Goal: Task Accomplishment & Management: Manage account settings

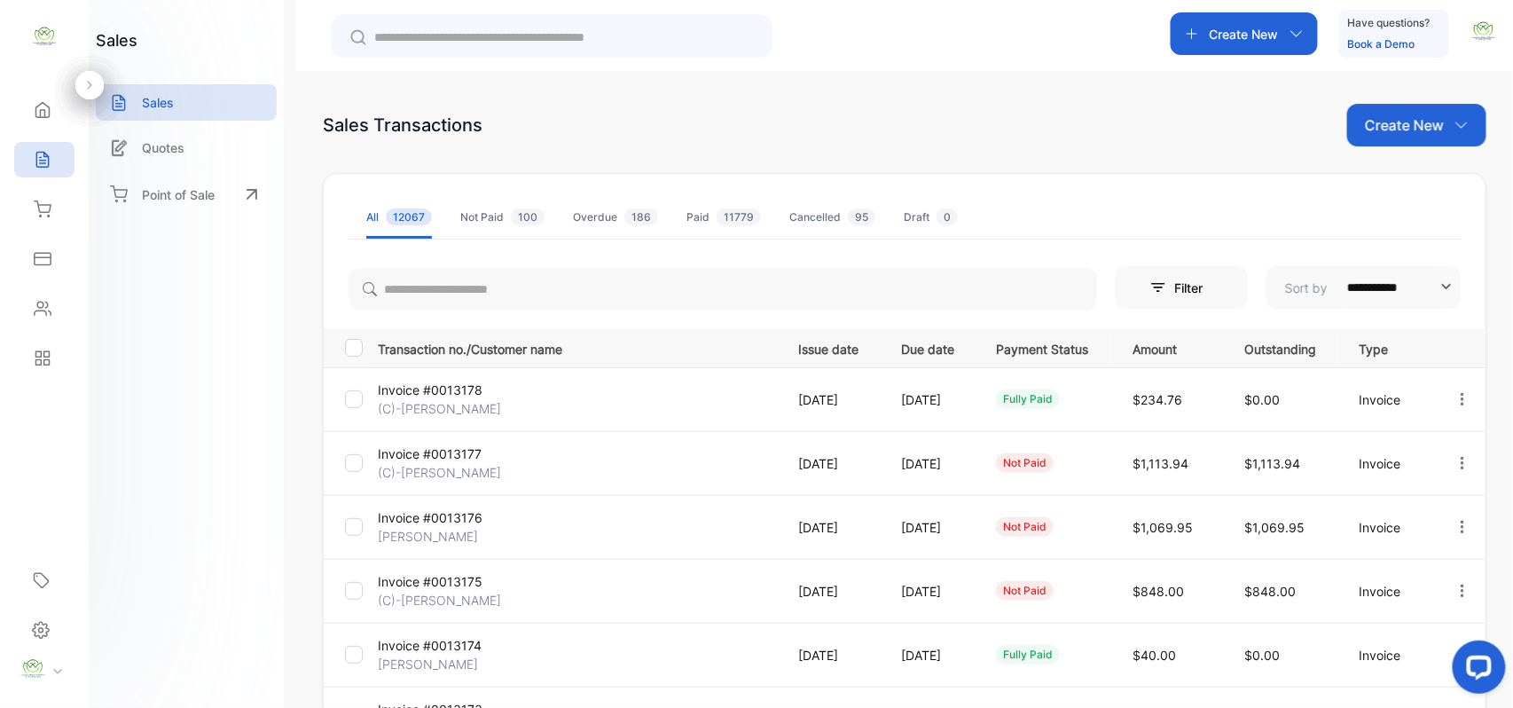
click at [468, 468] on p "(C)-[PERSON_NAME]" at bounding box center [444, 472] width 133 height 19
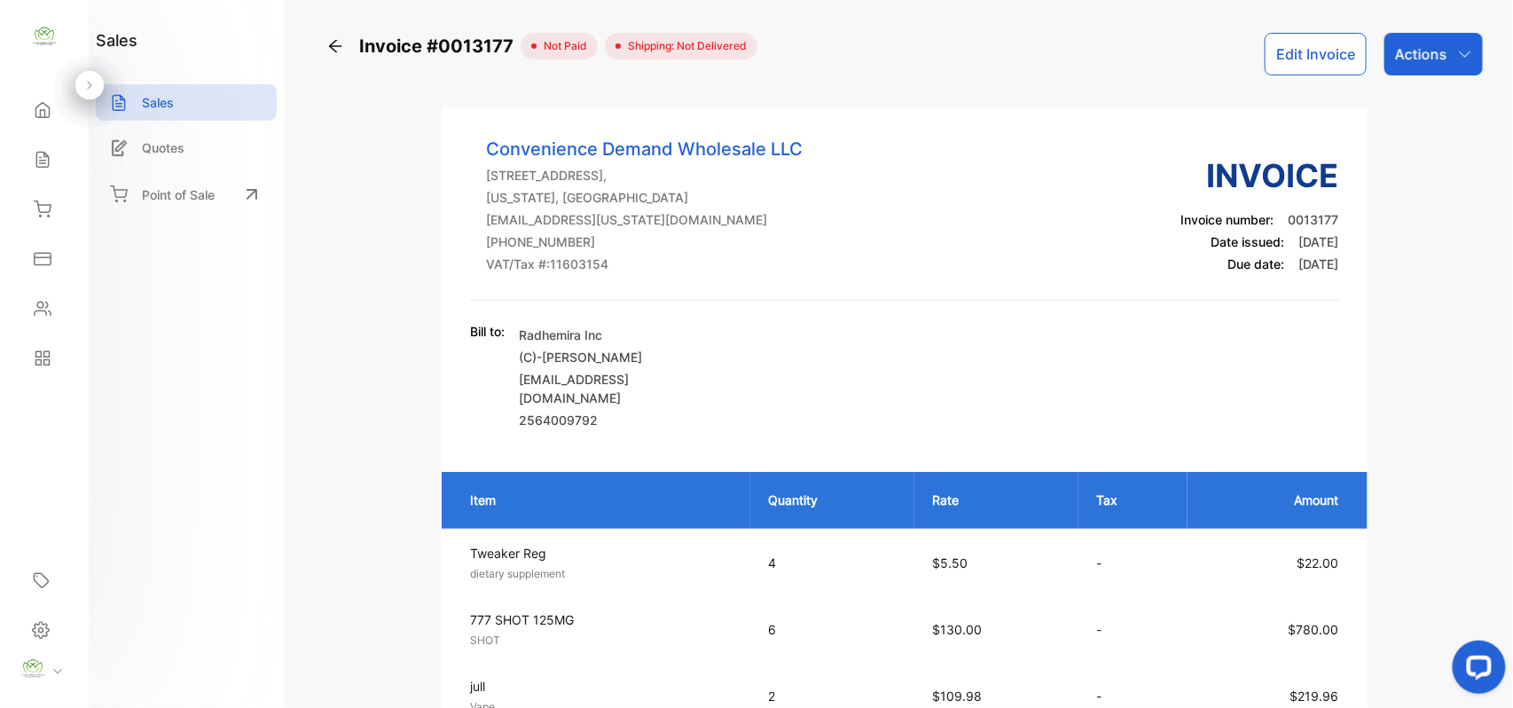
click at [1293, 57] on button "Edit Invoice" at bounding box center [1316, 54] width 102 height 43
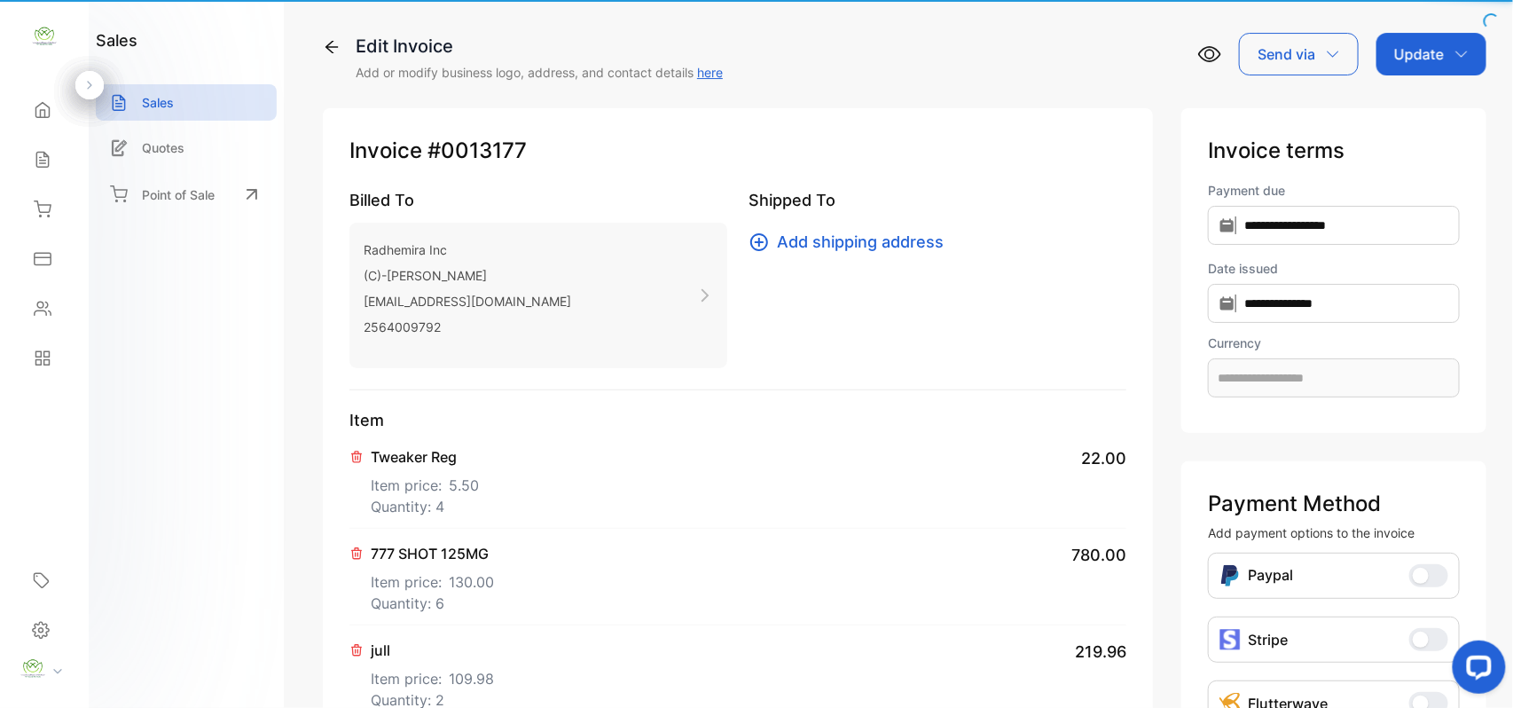
type input "**********"
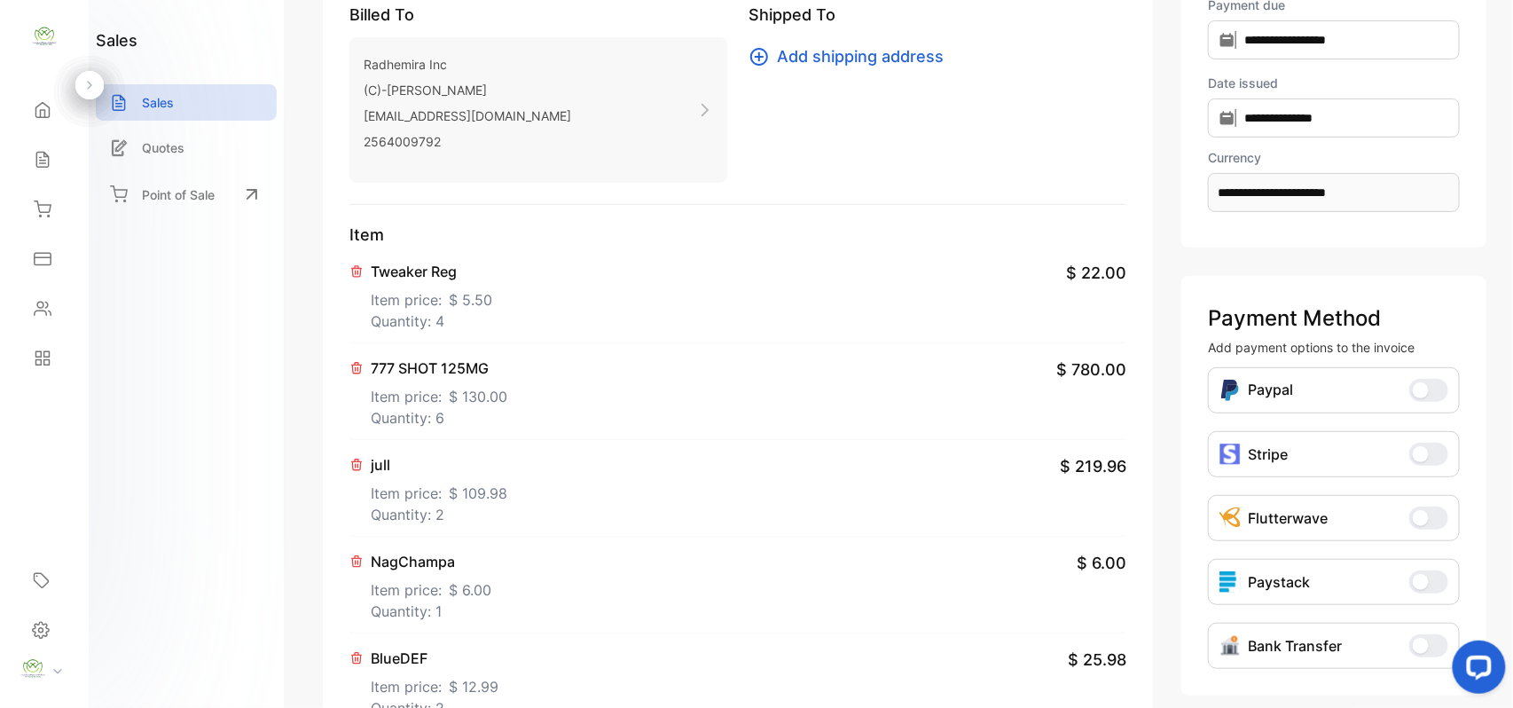
scroll to position [275, 0]
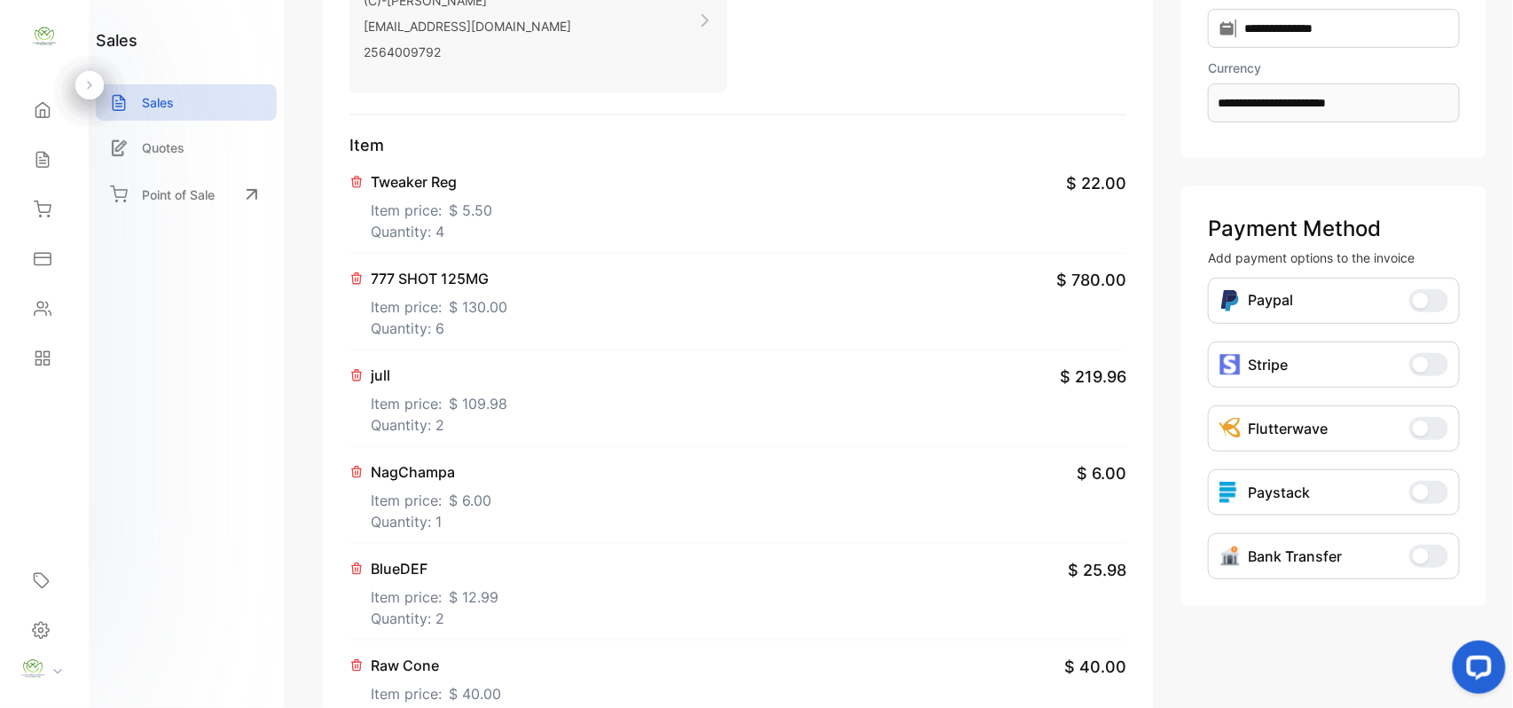
click at [445, 314] on p "Item price: $ 130.00" at bounding box center [439, 303] width 137 height 28
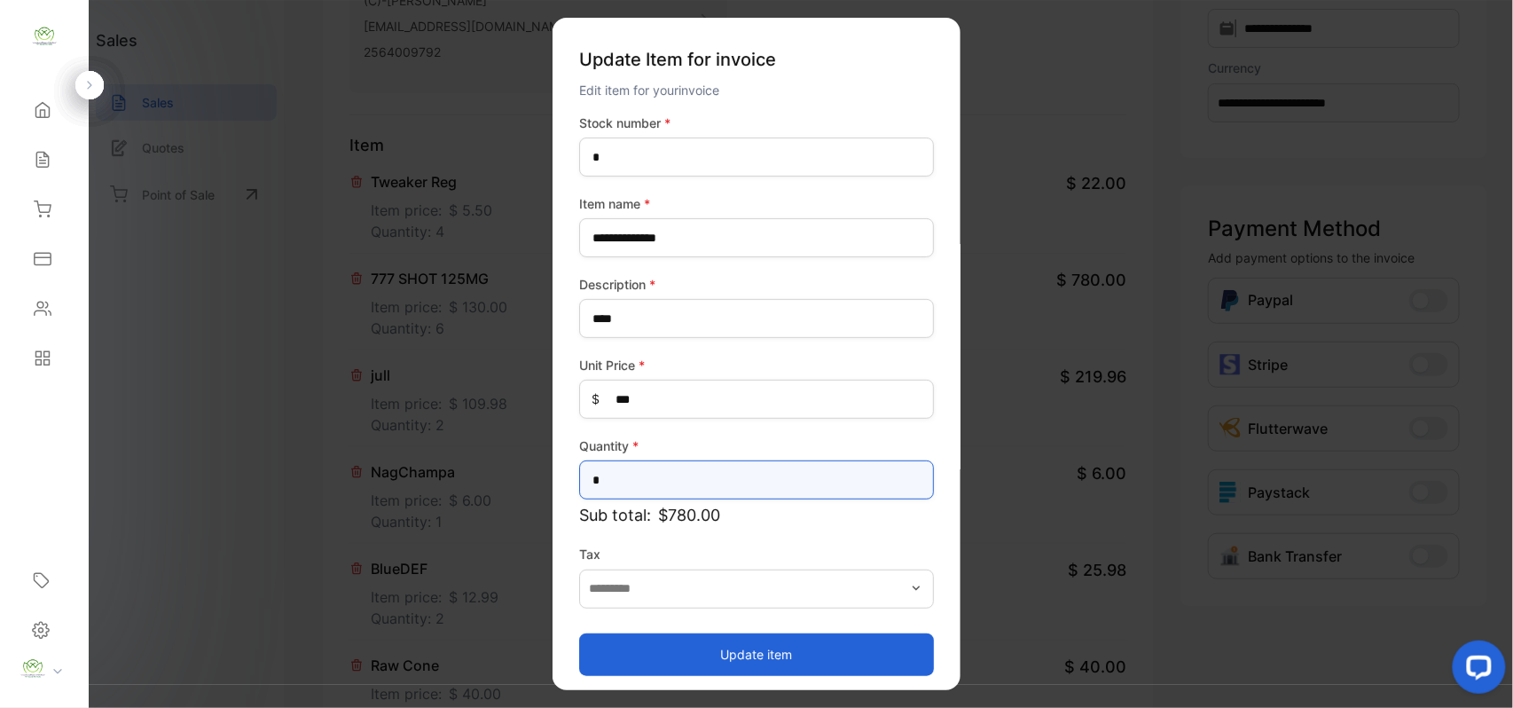
click at [717, 483] on input "*" at bounding box center [756, 479] width 355 height 39
type input "*"
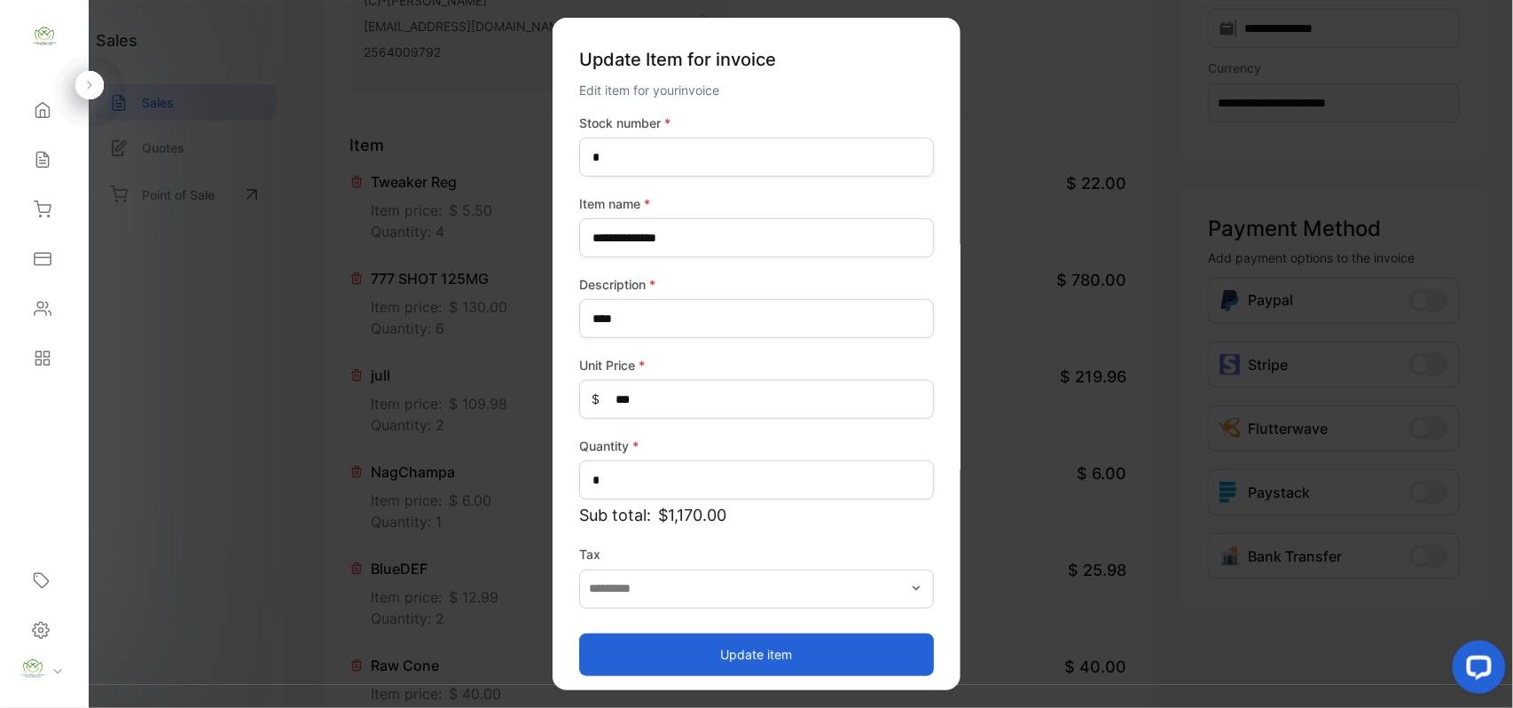
click at [646, 656] on button "Update item" at bounding box center [756, 653] width 355 height 43
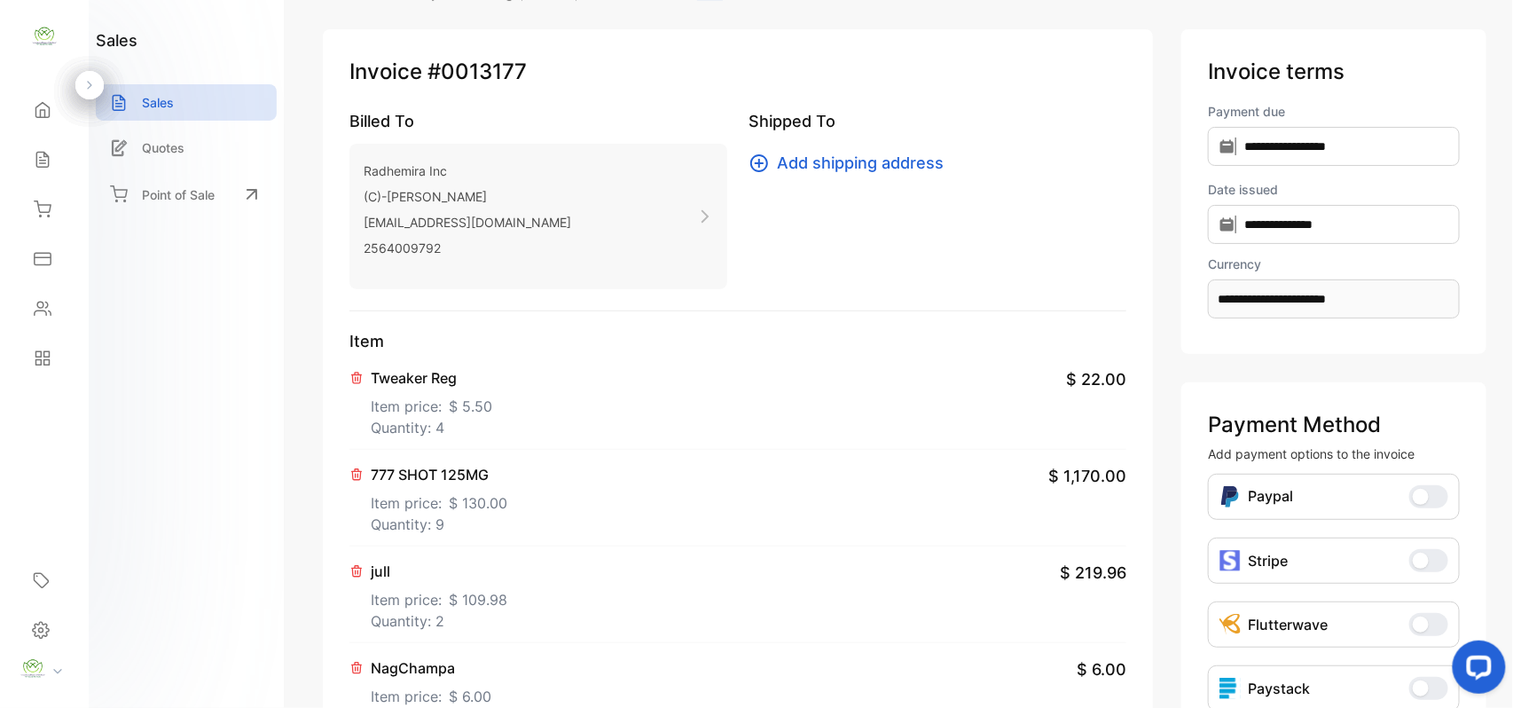
scroll to position [0, 0]
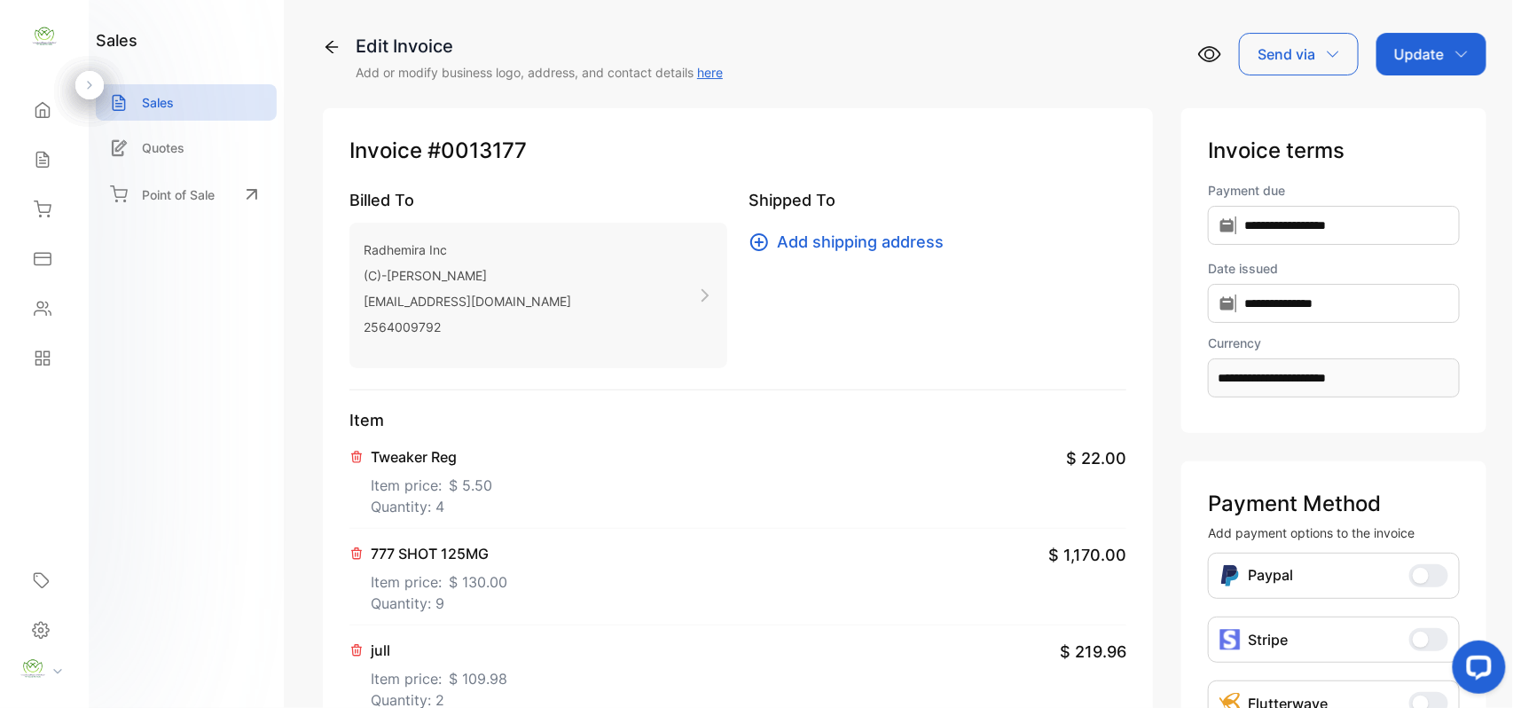
click at [1426, 47] on p "Update" at bounding box center [1419, 53] width 50 height 21
click at [1412, 103] on div "Invoice" at bounding box center [1435, 112] width 102 height 35
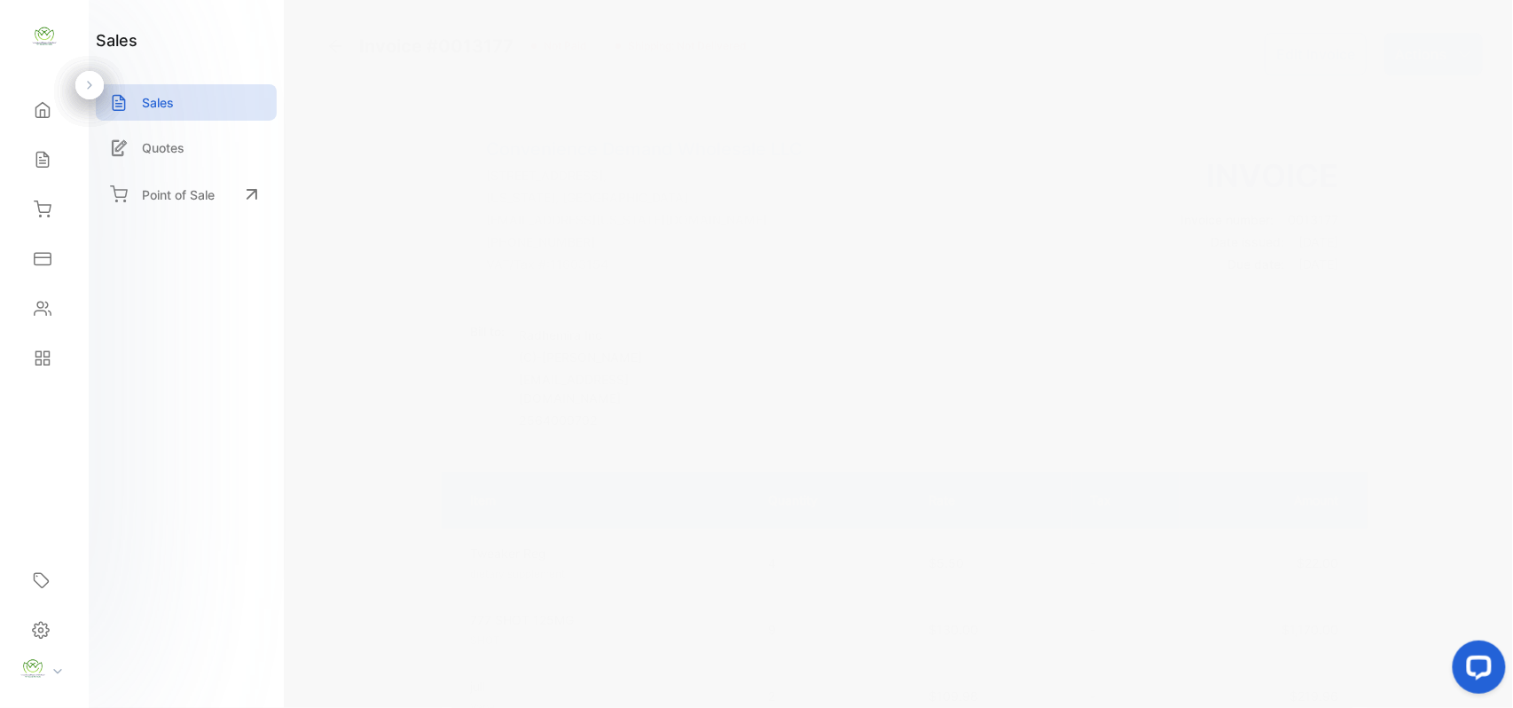
click at [1444, 48] on div "Actions" at bounding box center [1434, 54] width 98 height 43
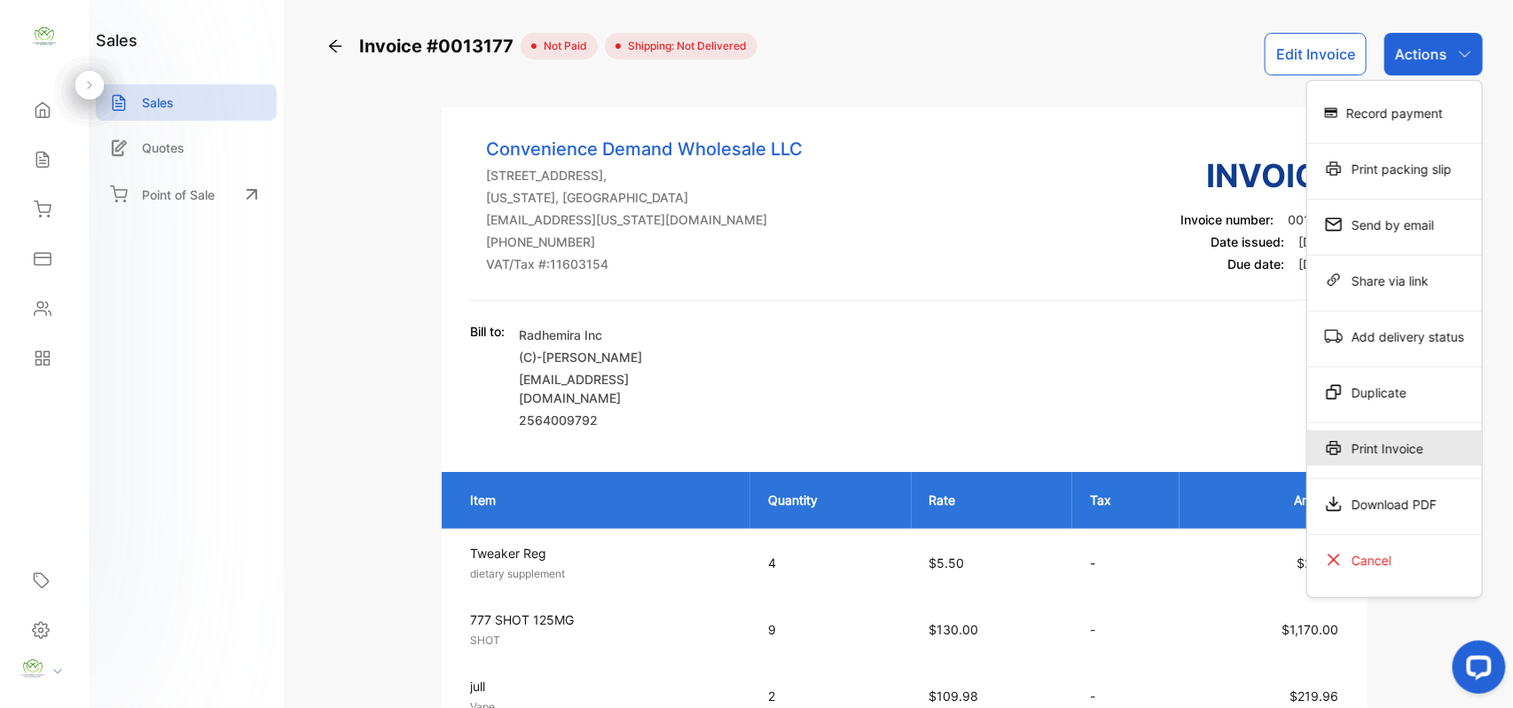
click at [1398, 459] on div "Print Invoice" at bounding box center [1394, 447] width 175 height 35
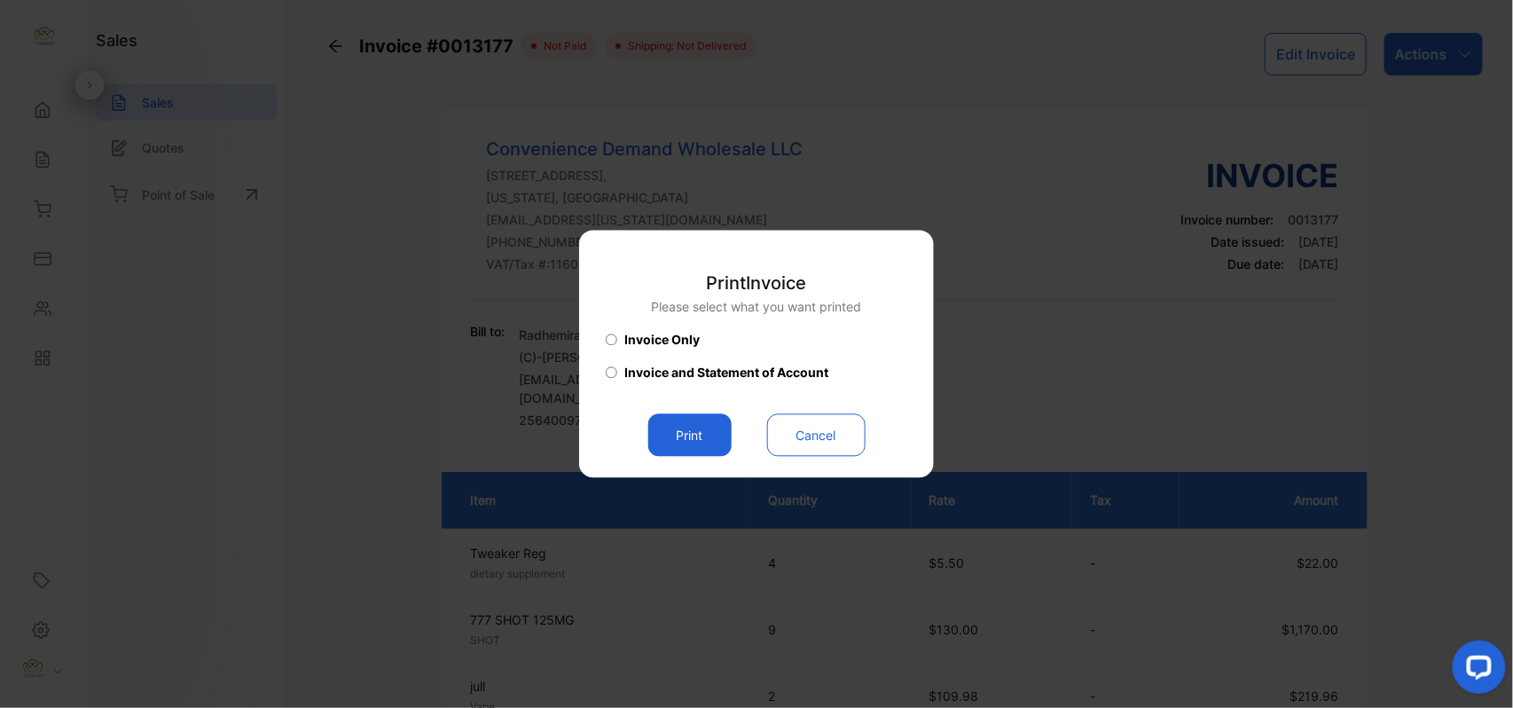
click at [678, 430] on button "Print" at bounding box center [689, 435] width 83 height 43
